Goal: Task Accomplishment & Management: Manage account settings

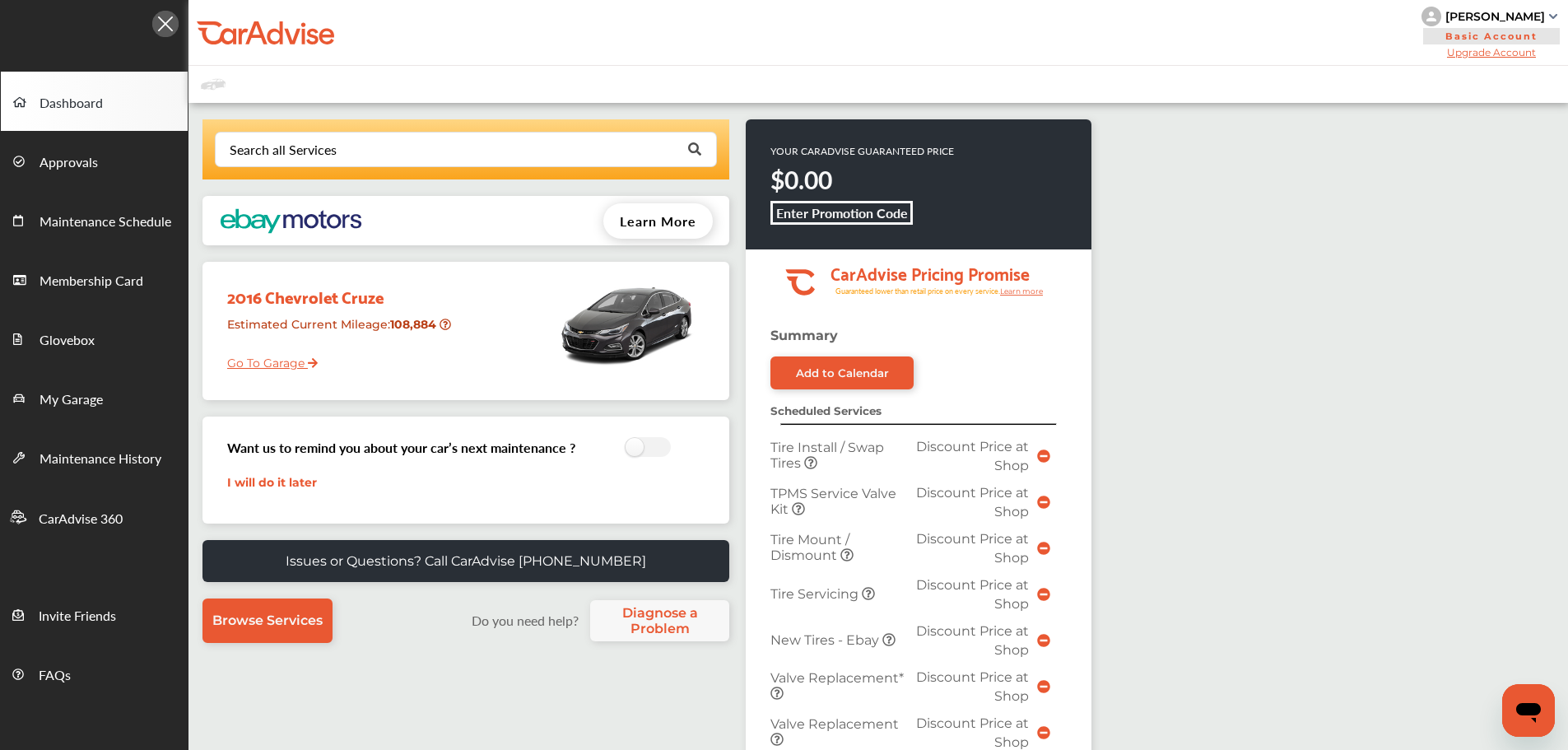
click at [69, 393] on span "My Garage" at bounding box center [71, 400] width 63 height 21
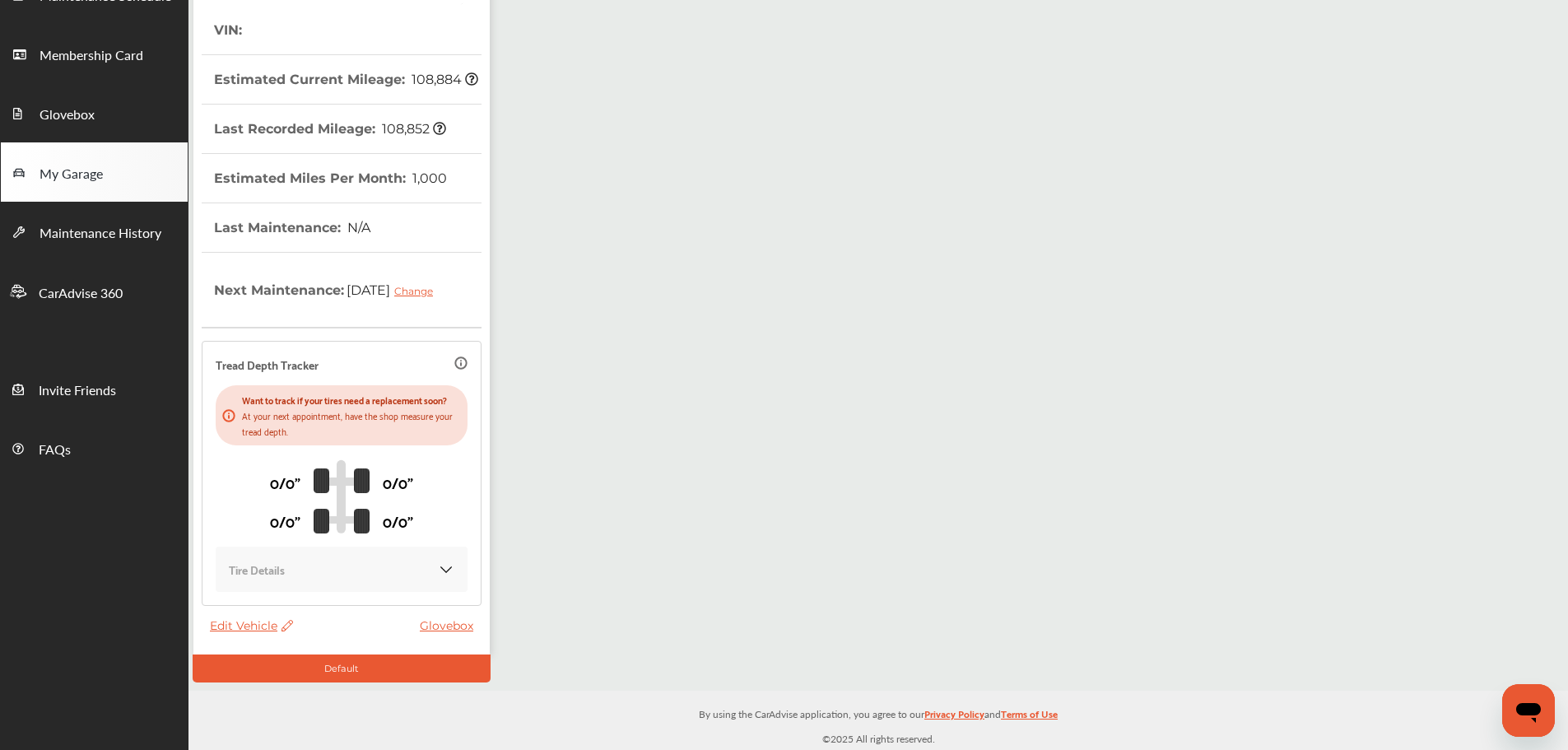
scroll to position [242, 0]
click at [246, 620] on span "Edit Vehicle" at bounding box center [252, 625] width 83 height 15
click at [284, 627] on div "Edit" at bounding box center [320, 638] width 148 height 25
